Goal: Task Accomplishment & Management: Use online tool/utility

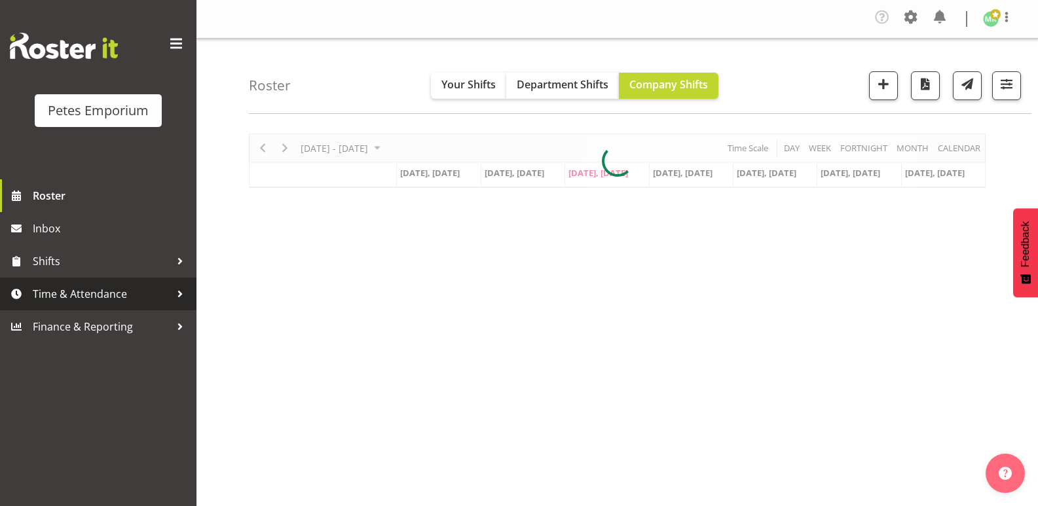
click at [136, 295] on span "Time & Attendance" at bounding box center [102, 294] width 138 height 20
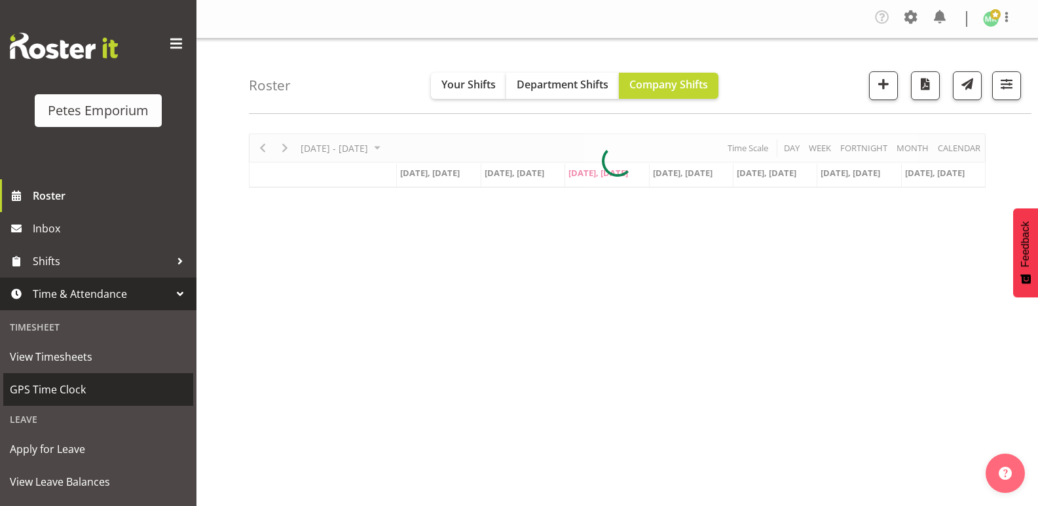
click at [124, 393] on span "GPS Time Clock" at bounding box center [98, 390] width 177 height 20
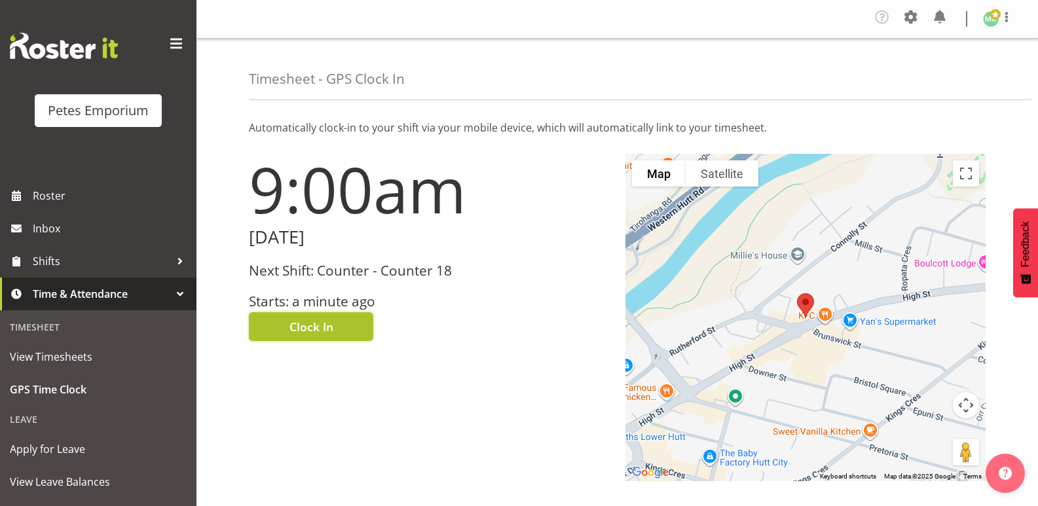
click at [315, 323] on span "Clock In" at bounding box center [311, 326] width 44 height 17
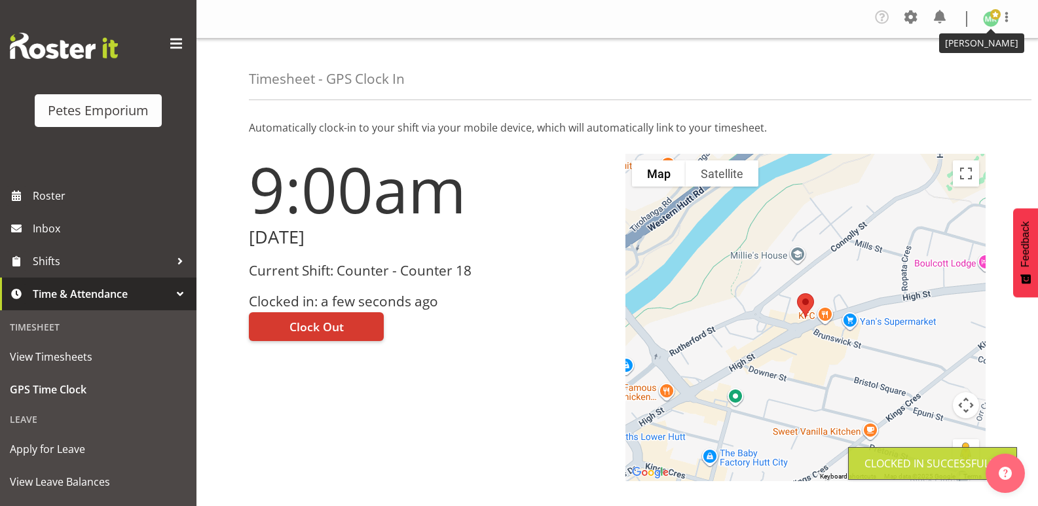
click at [989, 20] on img at bounding box center [991, 19] width 16 height 16
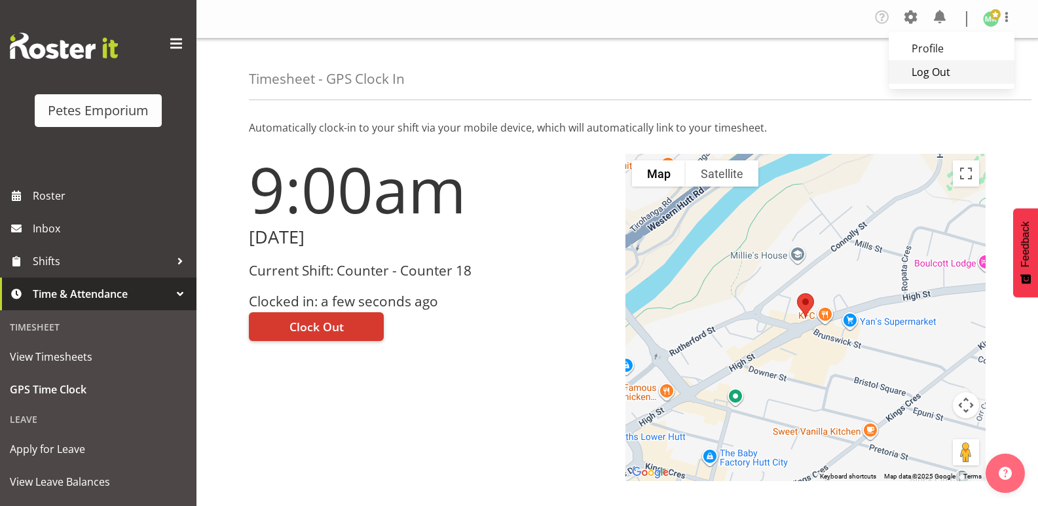
click at [923, 76] on link "Log Out" at bounding box center [952, 72] width 126 height 24
